Goal: Contribute content: Add original content to the website for others to see

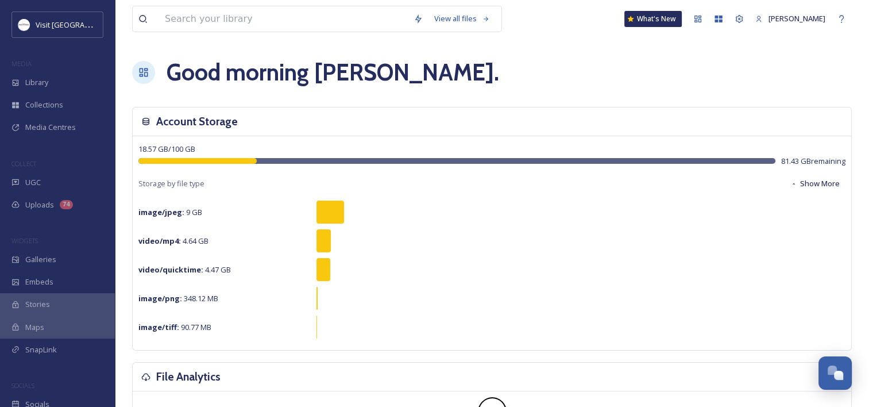
scroll to position [338, 0]
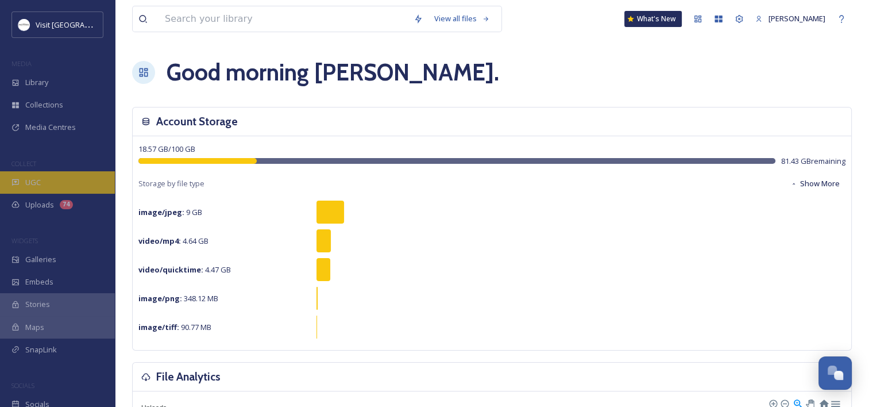
click at [23, 179] on div "UGC" at bounding box center [57, 182] width 115 height 22
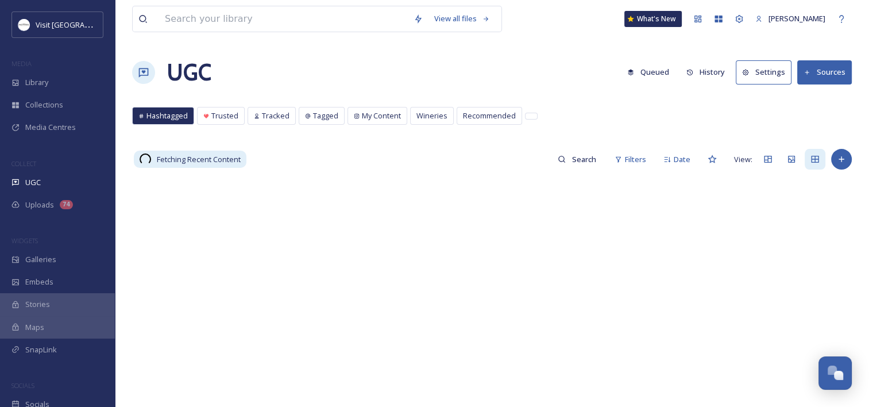
click at [834, 76] on button "Sources" at bounding box center [824, 72] width 55 height 24
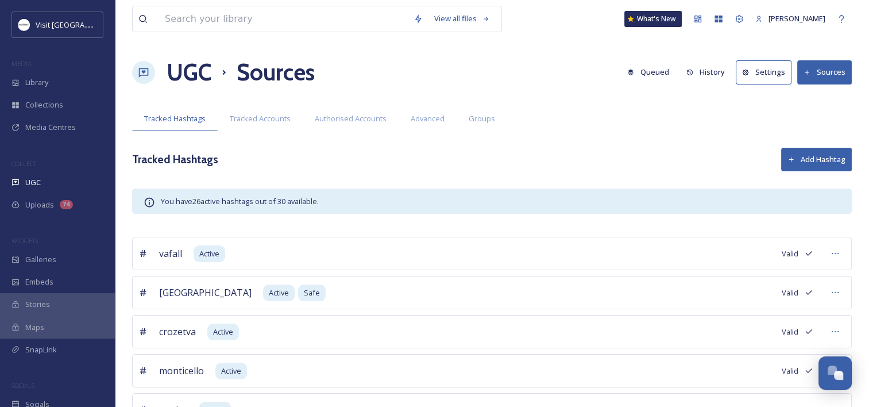
click at [807, 69] on icon at bounding box center [807, 72] width 7 height 7
click at [197, 64] on h1 "UGC" at bounding box center [189, 72] width 45 height 34
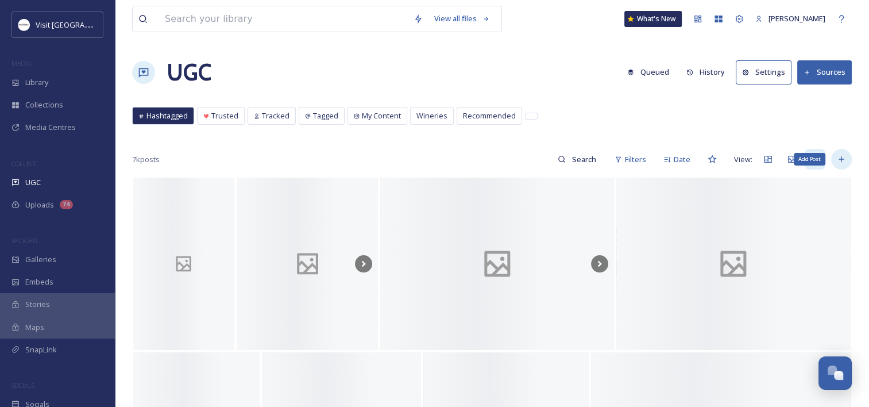
click at [851, 155] on div "Add Post" at bounding box center [841, 159] width 21 height 21
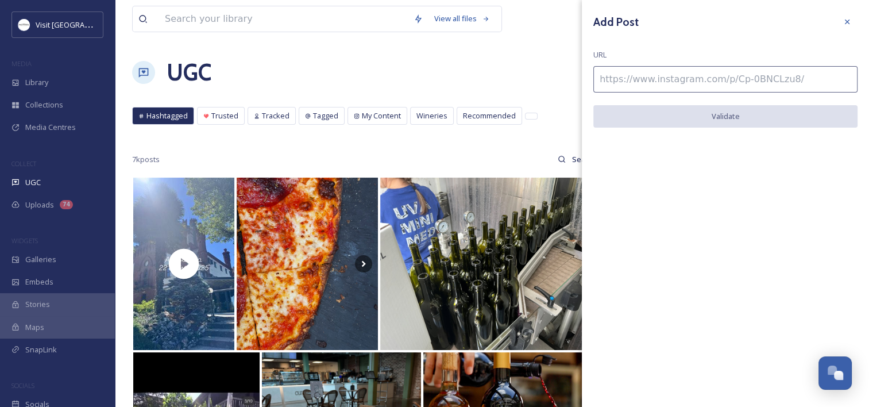
click at [665, 76] on input at bounding box center [726, 79] width 264 height 26
paste input "[URL][DOMAIN_NAME]"
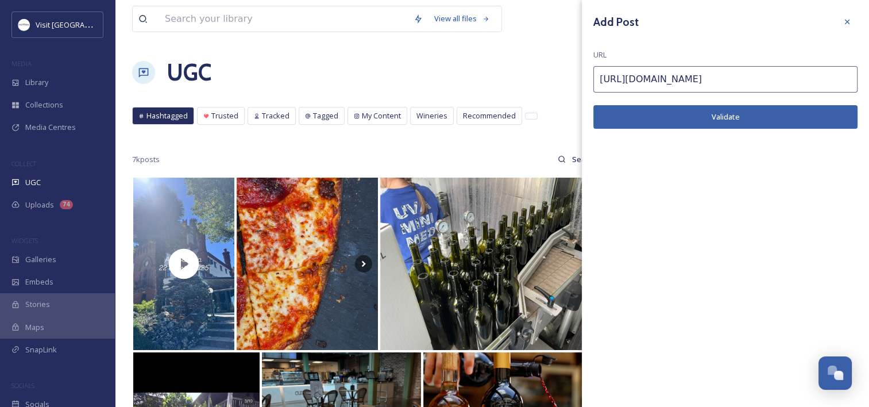
type input "[URL][DOMAIN_NAME]"
click at [638, 113] on button "Validate" at bounding box center [726, 117] width 264 height 24
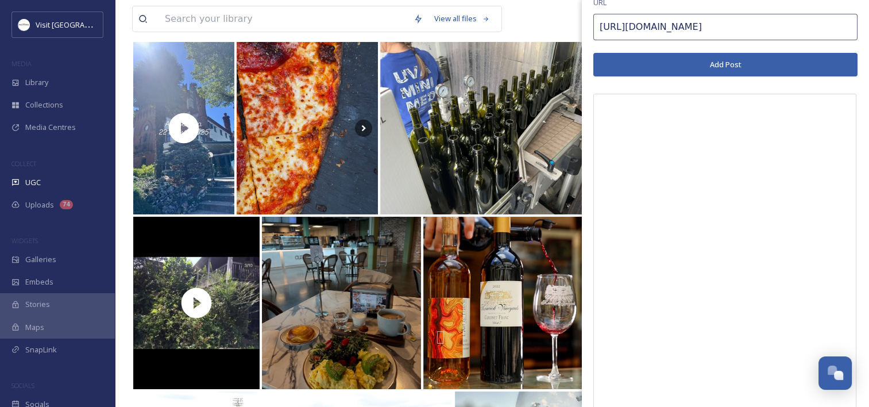
scroll to position [39, 0]
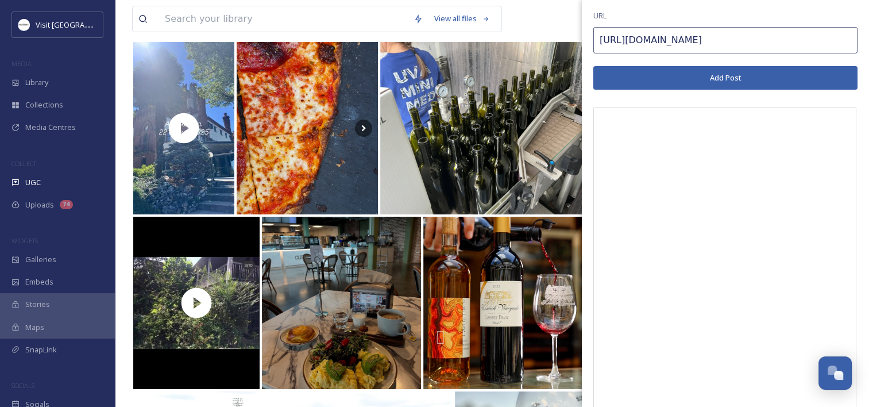
click at [729, 83] on button "Add Post" at bounding box center [726, 78] width 264 height 24
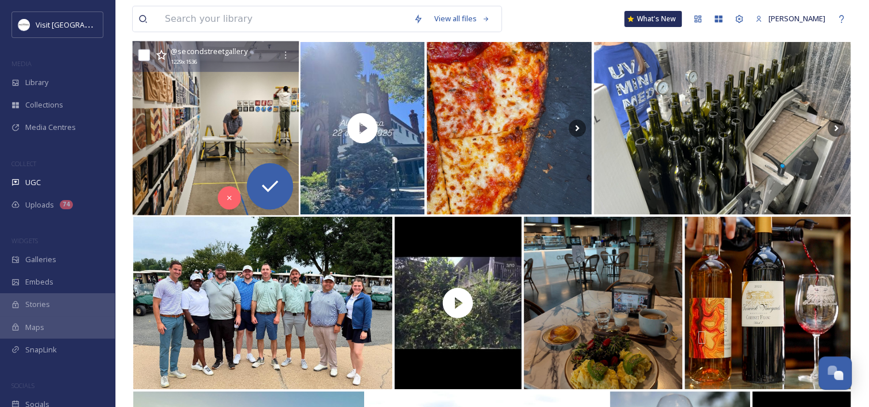
click at [214, 153] on img at bounding box center [216, 128] width 167 height 174
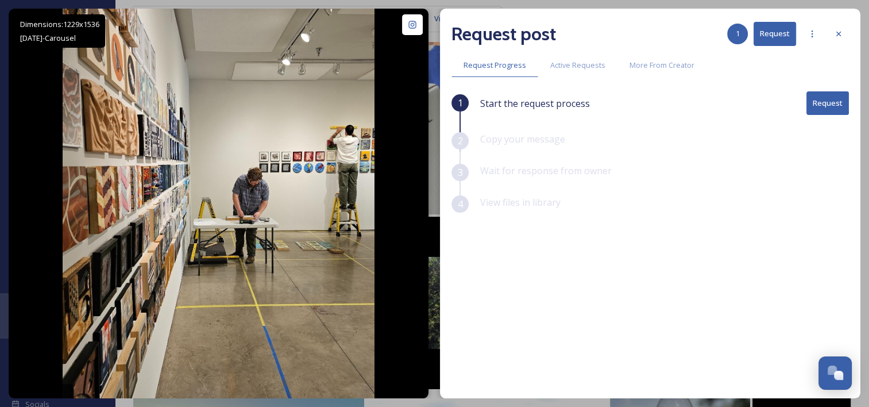
click at [818, 97] on button "Request" at bounding box center [828, 103] width 43 height 24
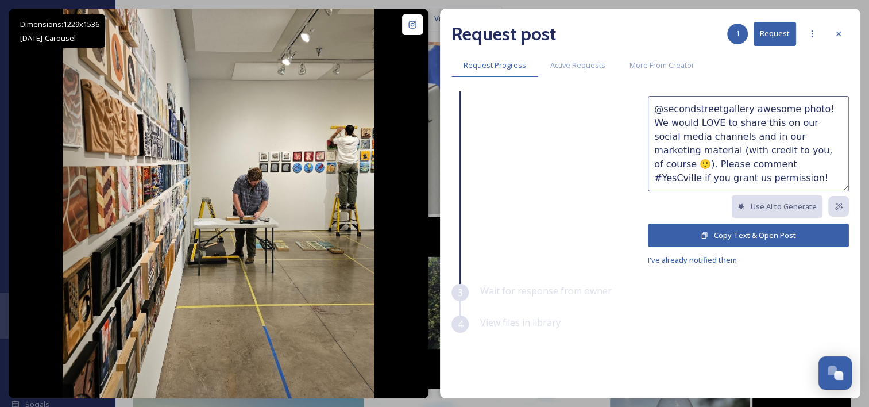
scroll to position [98, 0]
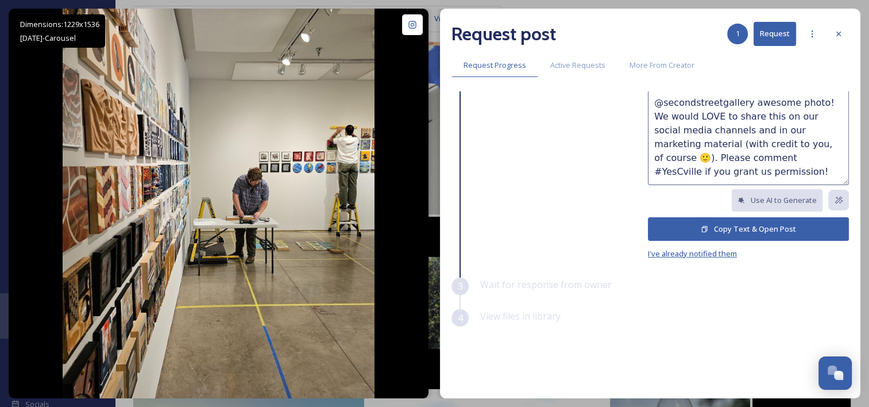
click at [697, 250] on span "I've already notified them" at bounding box center [692, 253] width 89 height 10
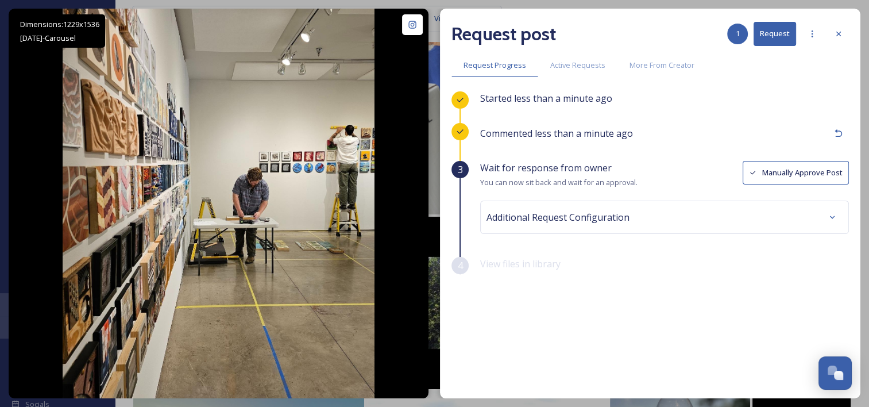
scroll to position [0, 0]
click at [784, 171] on button "Manually Approve Post" at bounding box center [796, 173] width 106 height 24
click at [631, 223] on div "Additional Request Configuration" at bounding box center [665, 217] width 356 height 21
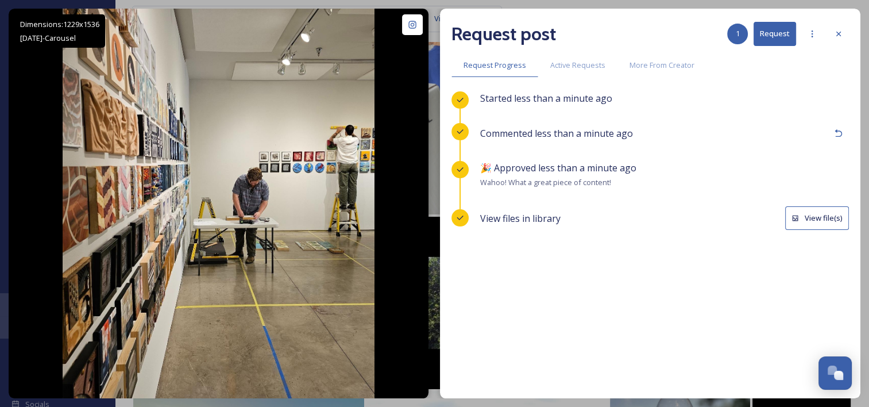
click at [809, 207] on button "View file(s)" at bounding box center [817, 218] width 64 height 24
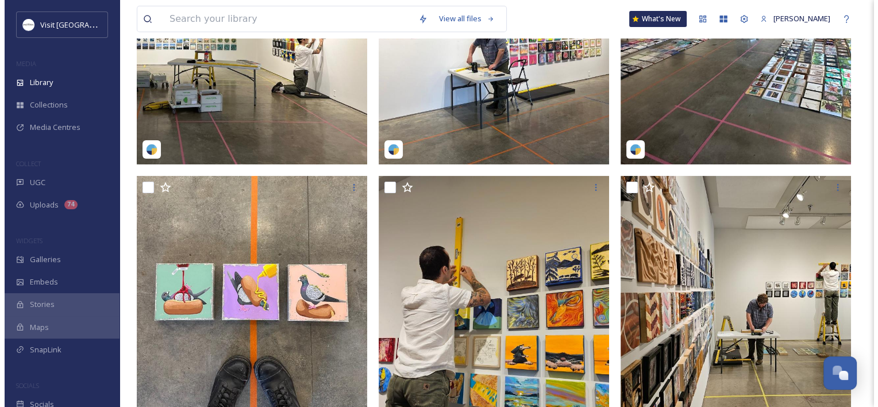
scroll to position [264, 0]
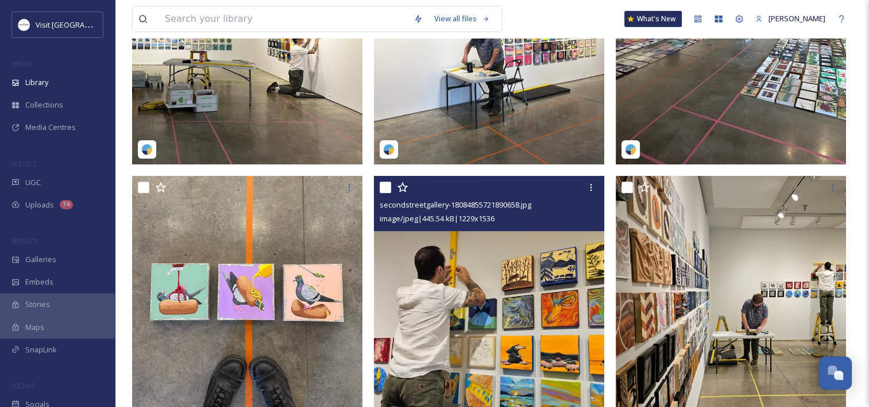
click at [465, 283] on img at bounding box center [489, 320] width 230 height 288
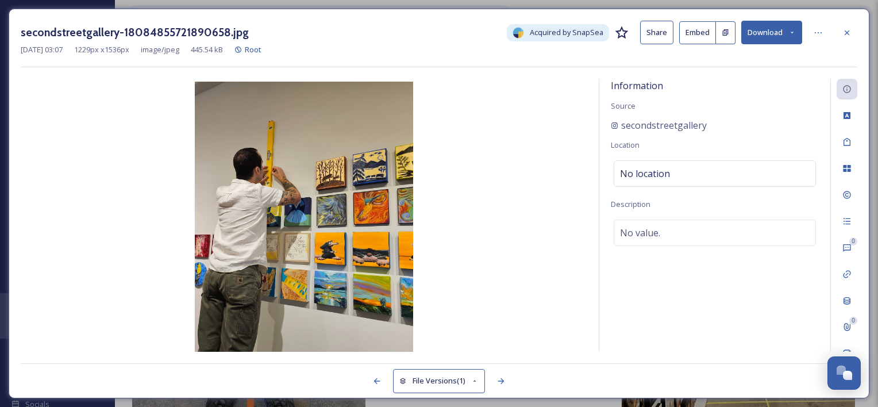
click at [758, 24] on button "Download" at bounding box center [771, 33] width 61 height 24
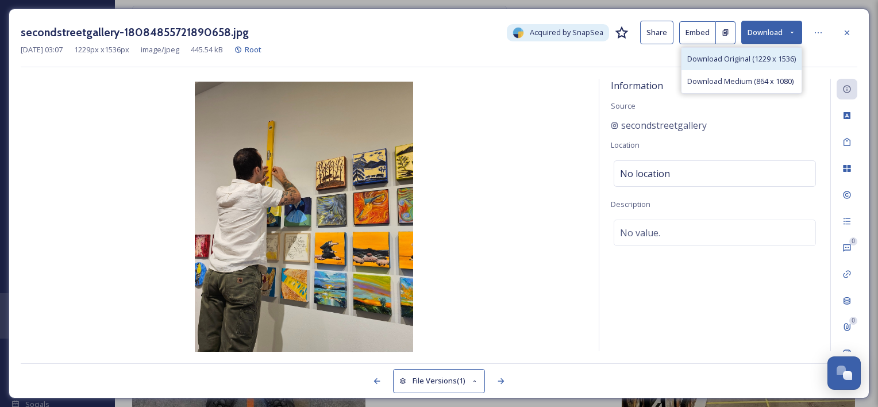
click at [762, 67] on div "Download Original (1229 x 1536)" at bounding box center [741, 59] width 120 height 22
